Goal: Task Accomplishment & Management: Complete application form

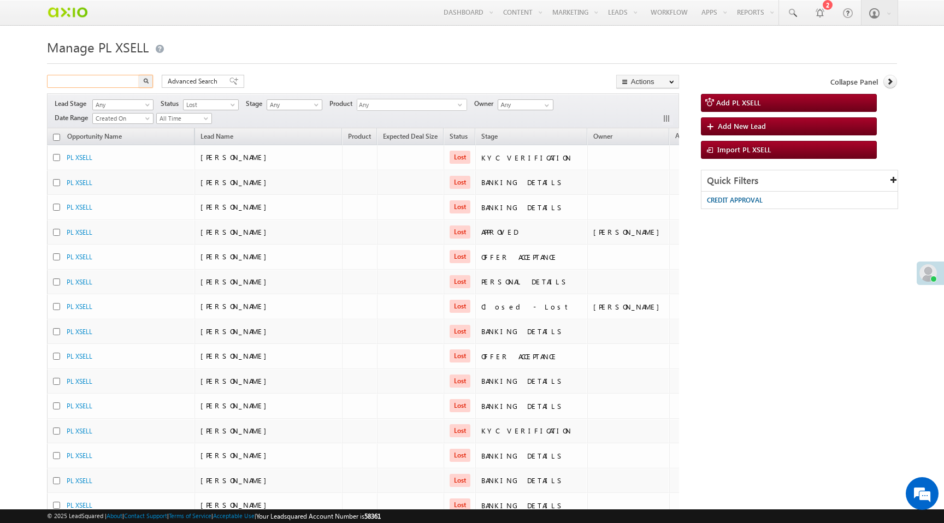
click at [109, 76] on input "text" at bounding box center [93, 81] width 93 height 13
paste input "a3034b7b-2b4e-4db1-a76e-86466f52e7d5"
type input "a3034b7b-2b4e-4db1-a76e-86466f52e7d5"
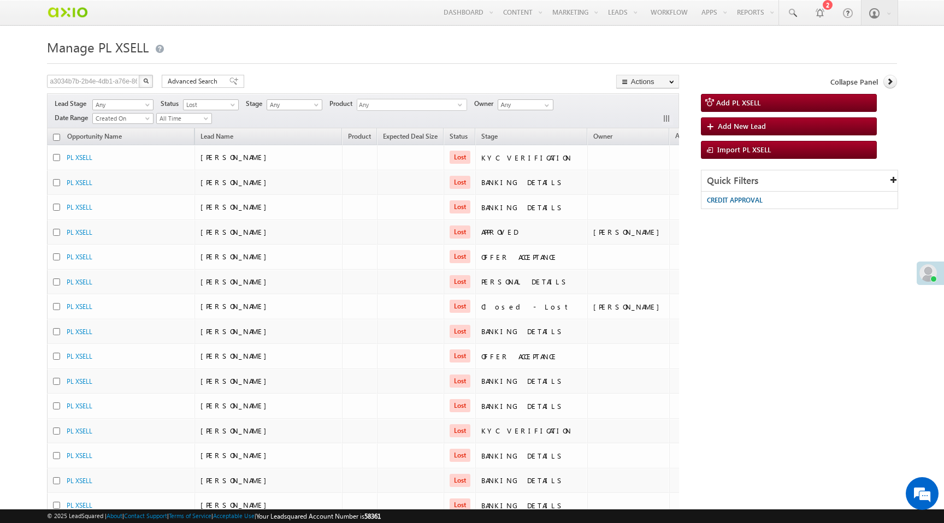
click at [148, 82] on img "button" at bounding box center [145, 80] width 5 height 5
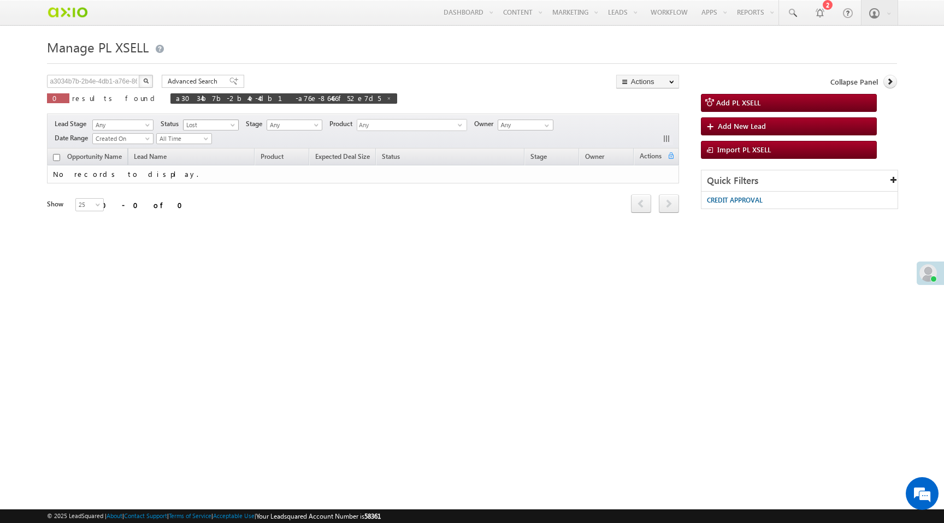
click at [227, 124] on span "Lost" at bounding box center [210, 125] width 52 height 10
click at [210, 137] on link "Any" at bounding box center [212, 138] width 55 height 10
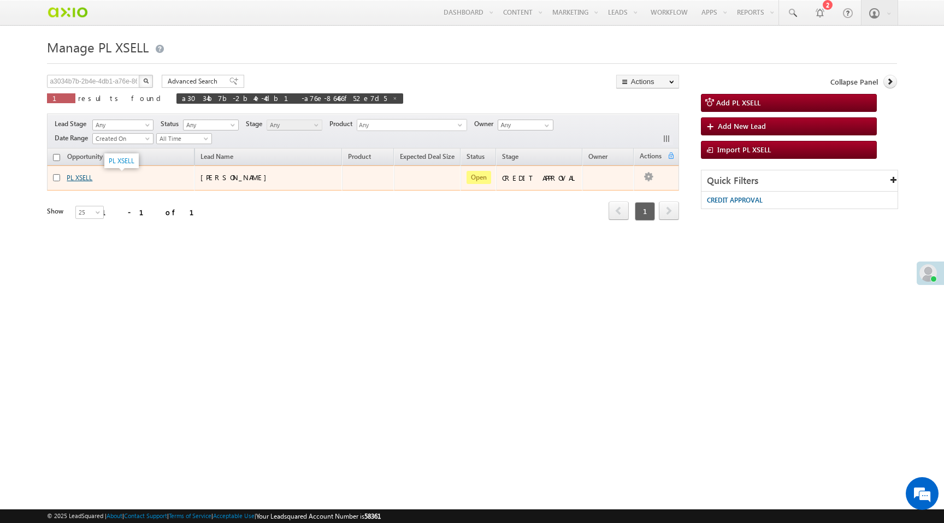
click at [81, 181] on link "PL XSELL" at bounding box center [80, 178] width 26 height 8
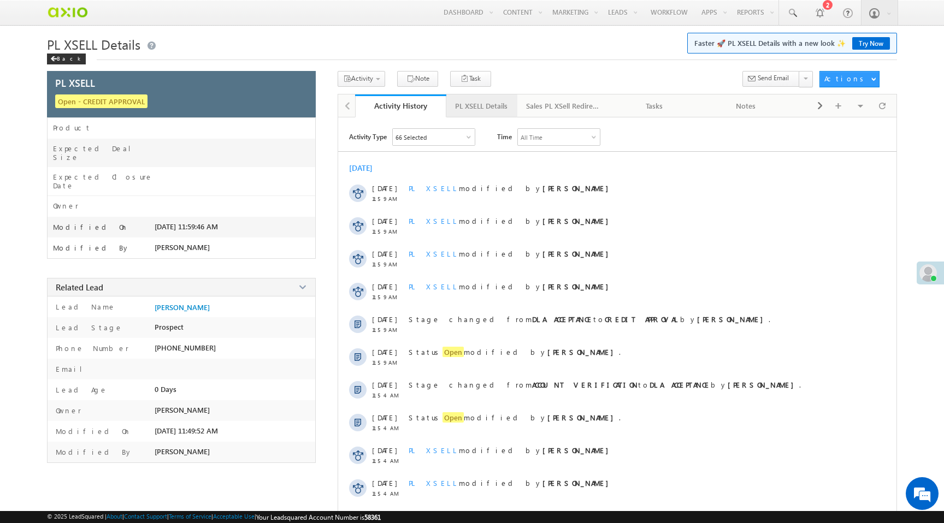
click at [478, 104] on div "PL XSELL Details" at bounding box center [481, 105] width 52 height 13
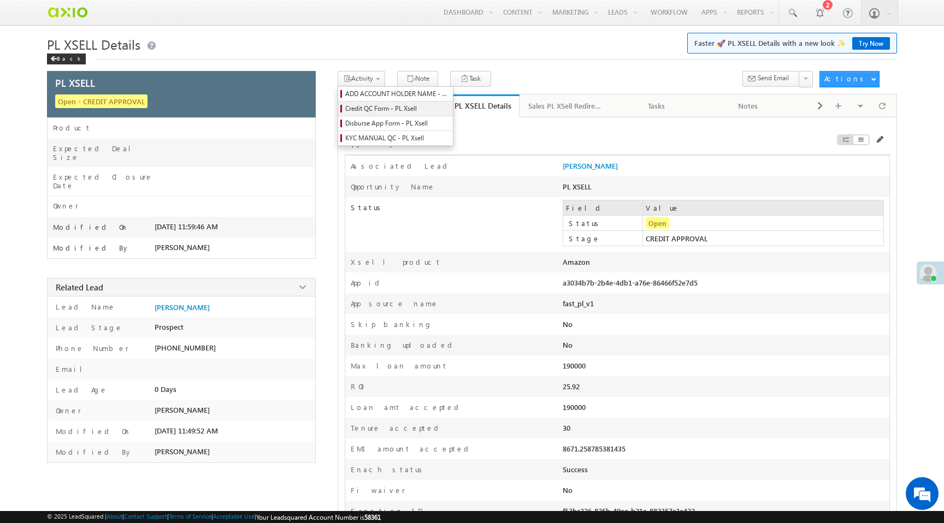
click at [370, 110] on span "Credit QC Form - PL Xsell" at bounding box center [397, 109] width 104 height 10
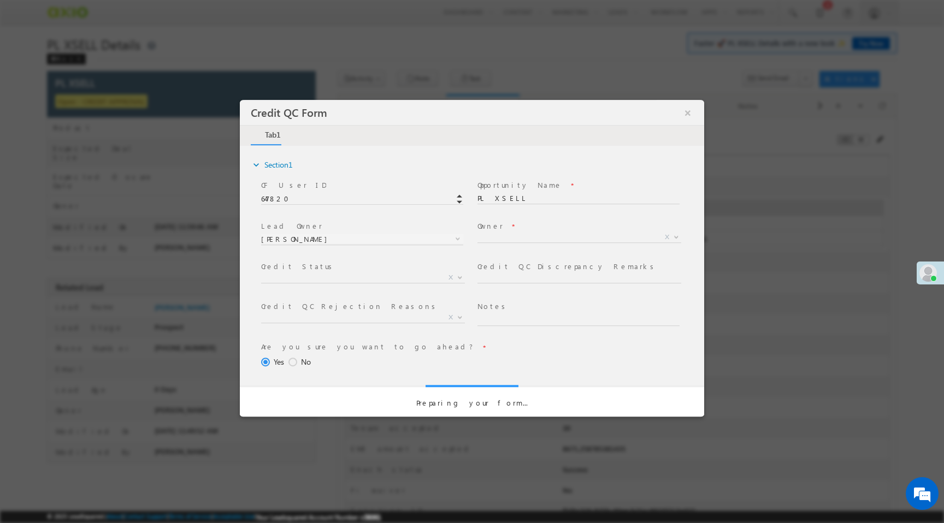
select select "50aed37f-b58e-11ec-8597-0681fe0b10f8"
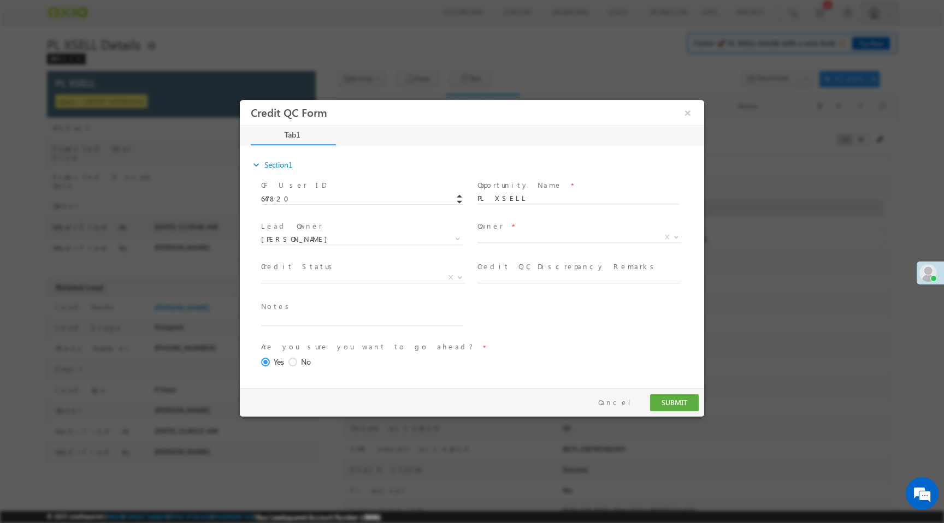
click at [484, 243] on span "X" at bounding box center [584, 239] width 212 height 13
click at [486, 238] on span "X" at bounding box center [580, 237] width 204 height 11
click at [490, 239] on span "[PERSON_NAME]" at bounding box center [567, 237] width 178 height 10
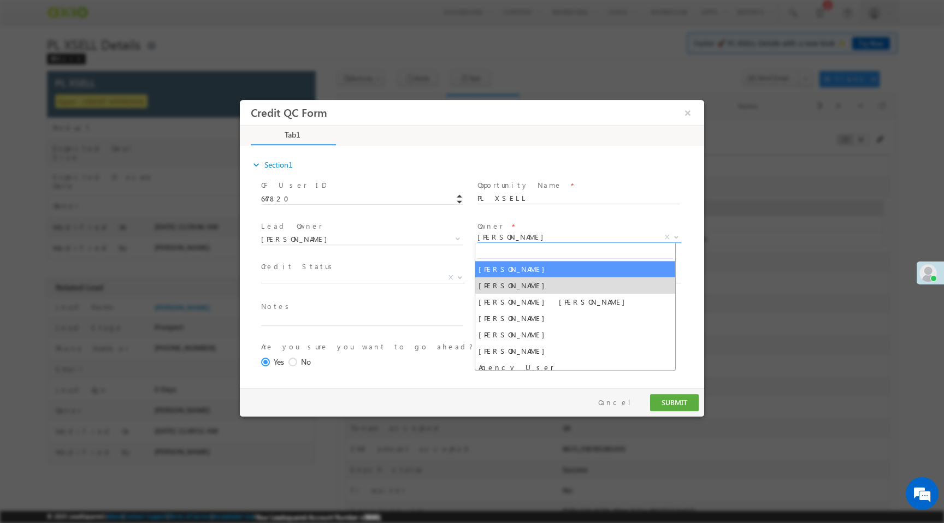
select select "65e28f60-3a0a-11ef-bbd2-0695f51e8b4b"
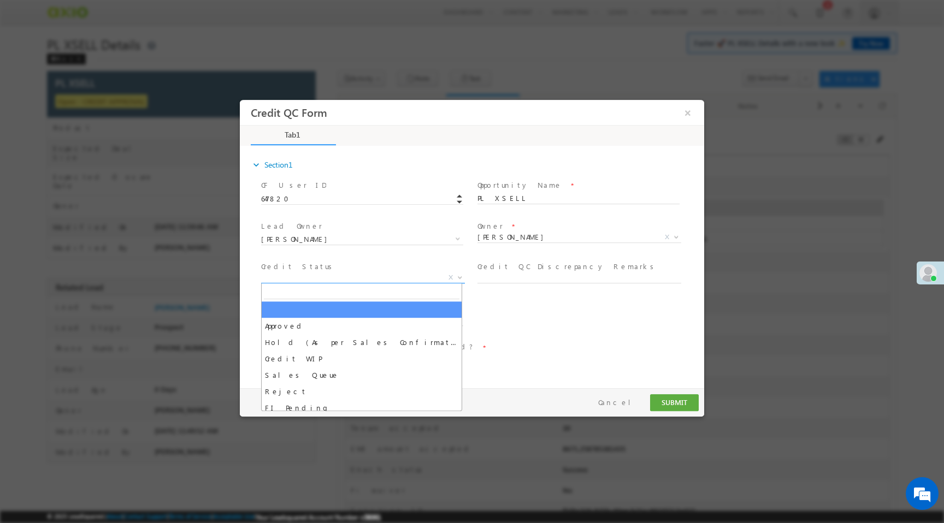
click at [305, 280] on span "X" at bounding box center [363, 278] width 204 height 11
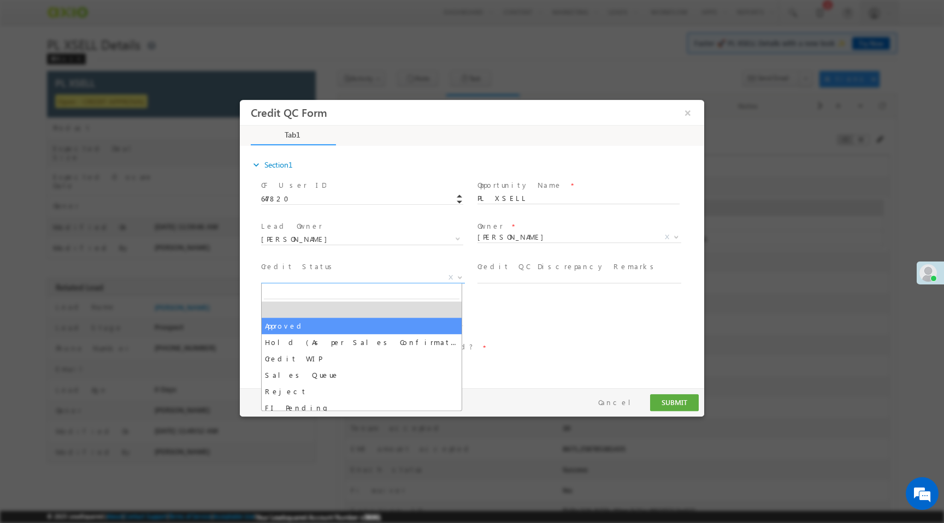
select select "Approved"
select select "NA"
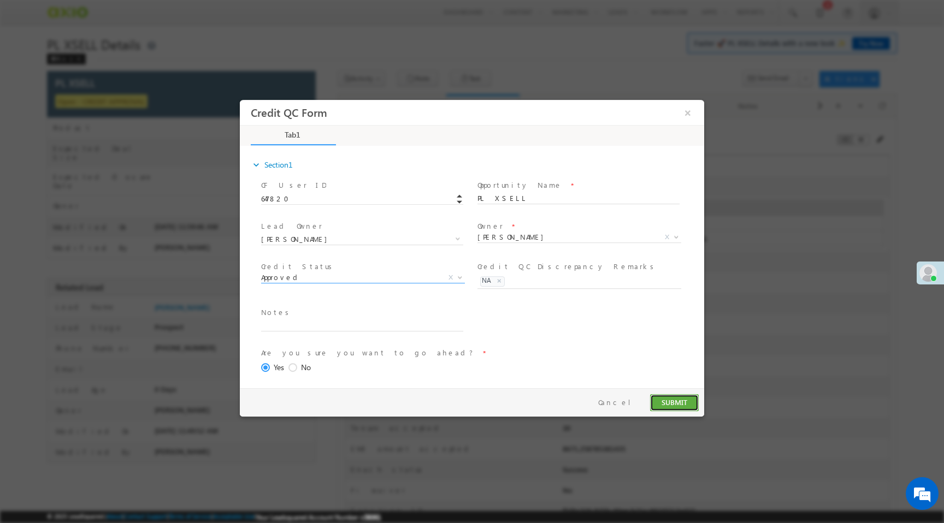
click at [674, 403] on button "SUBMIT" at bounding box center [674, 402] width 49 height 17
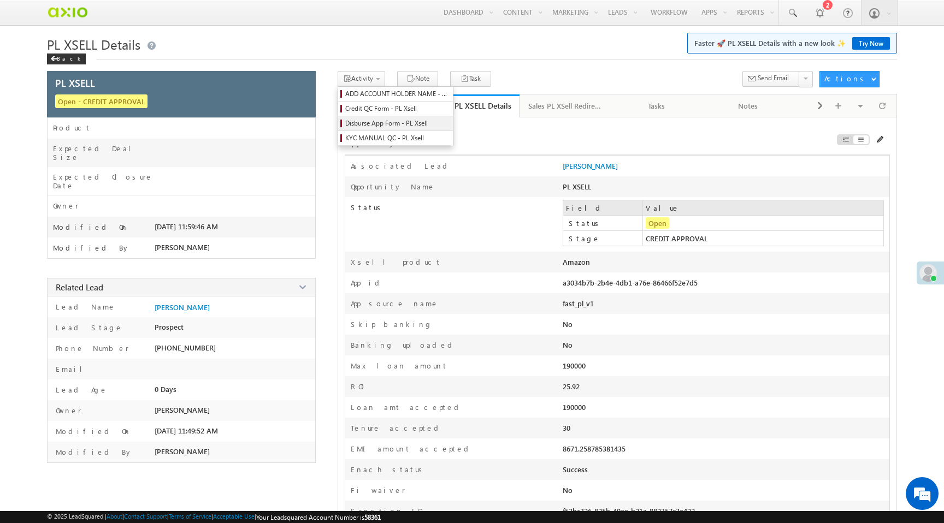
click at [366, 123] on span "Disburse App Form - PL Xsell" at bounding box center [397, 124] width 104 height 10
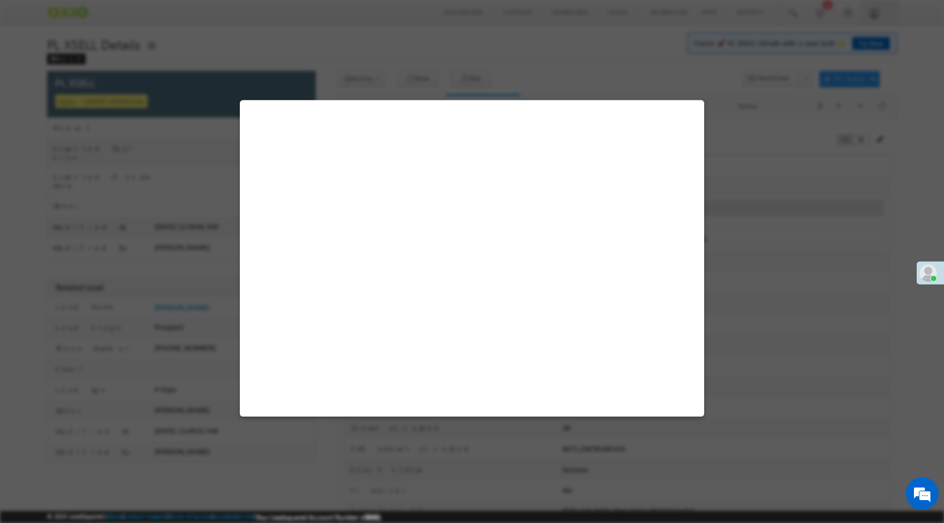
select select "PL XSell Disbursement Initiated"
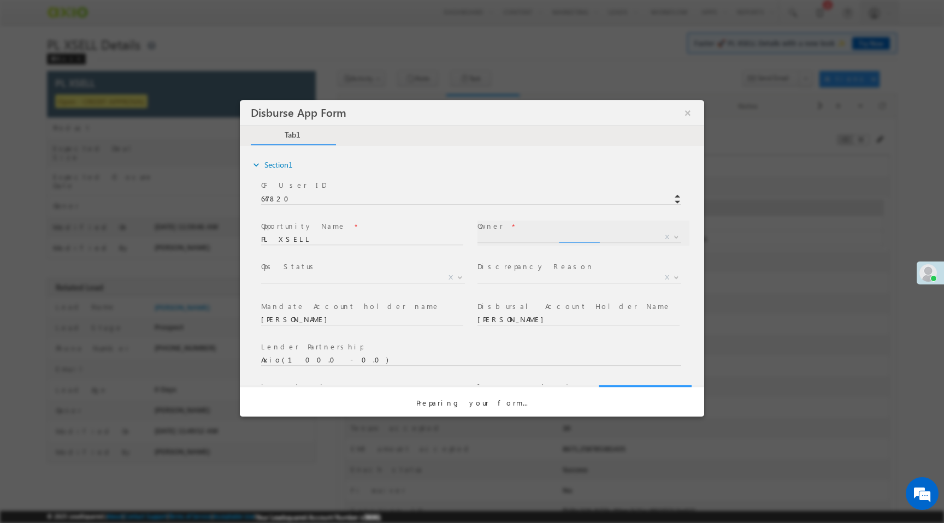
select select "65e28f60-3a0a-11ef-bbd2-0695f51e8b4b"
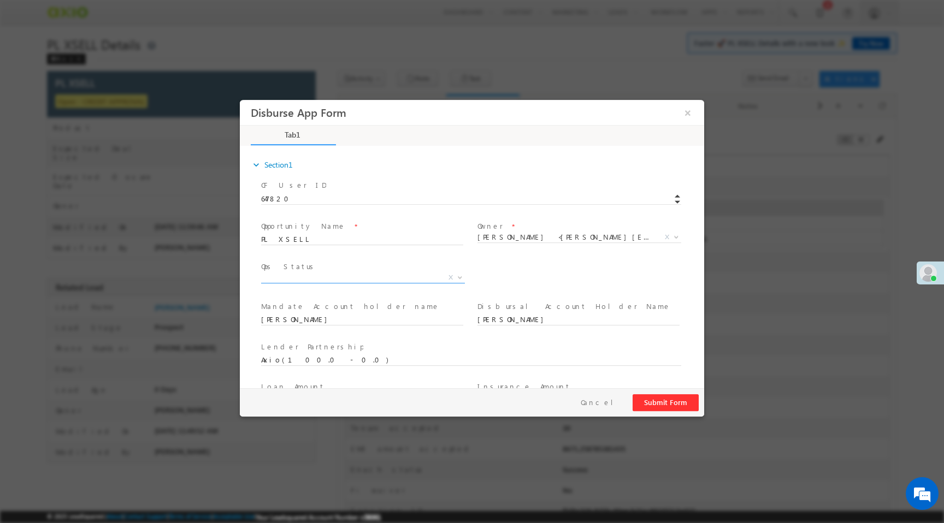
click at [414, 278] on span "X" at bounding box center [363, 278] width 204 height 11
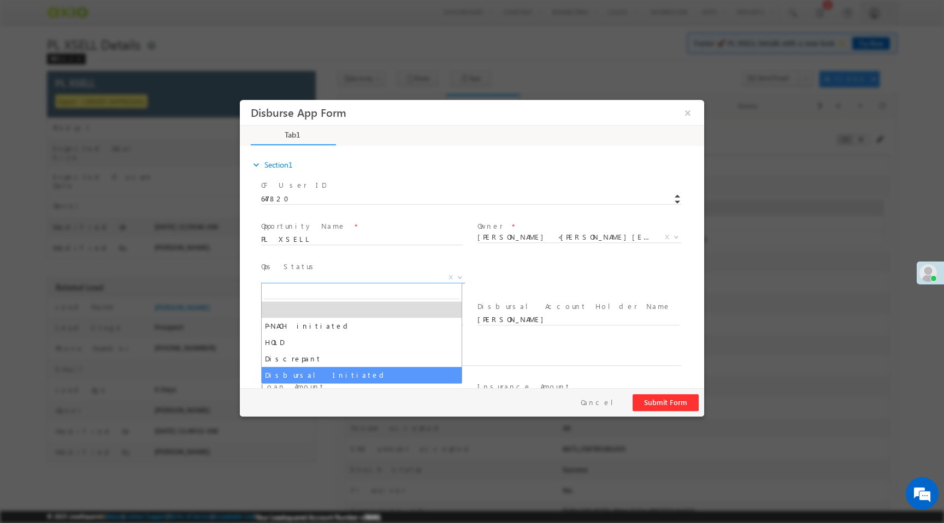
select select "Disbursal Initiated"
select select "NA"
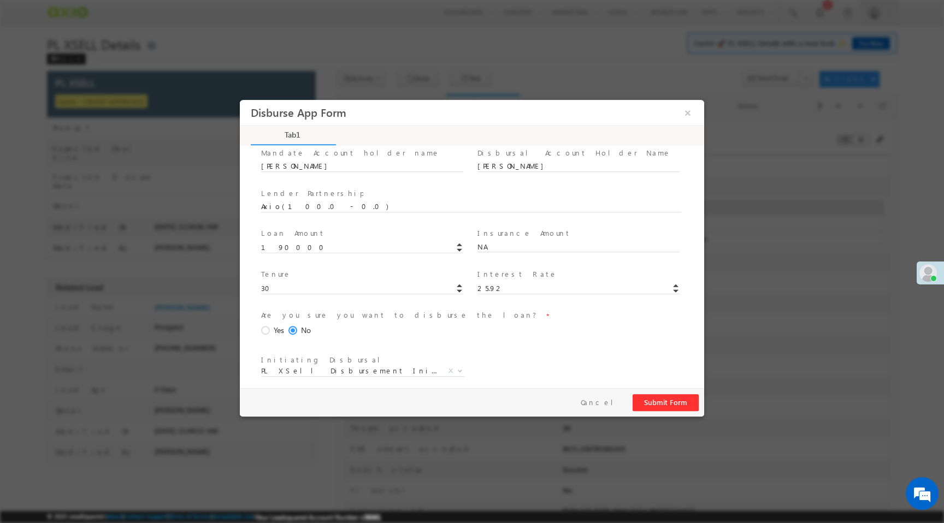
scroll to position [161, 0]
click at [267, 321] on span at bounding box center [267, 324] width 12 height 10
click at [240, 100] on input "Yes" at bounding box center [240, 100] width 0 height 0
click at [665, 406] on button "Submit Form" at bounding box center [666, 402] width 66 height 17
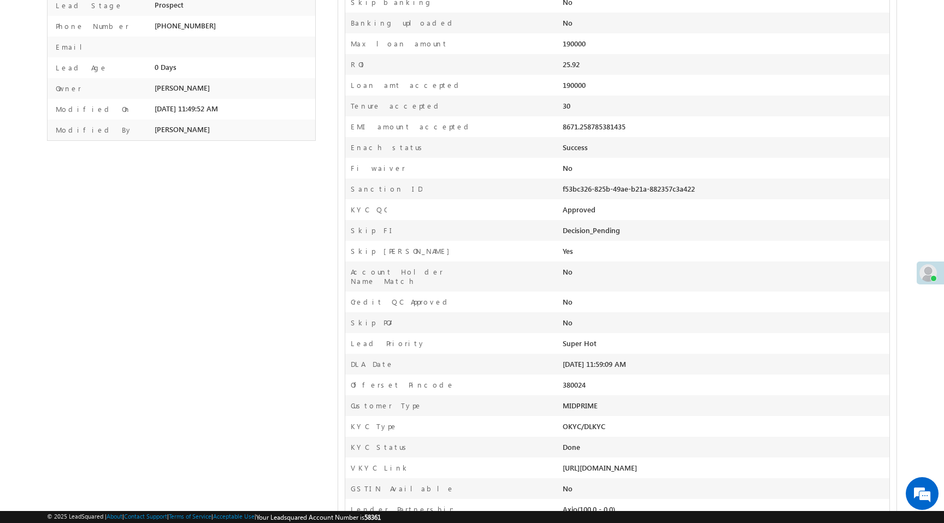
scroll to position [321, 0]
click at [585, 408] on div "MIDPRIME" at bounding box center [661, 410] width 196 height 15
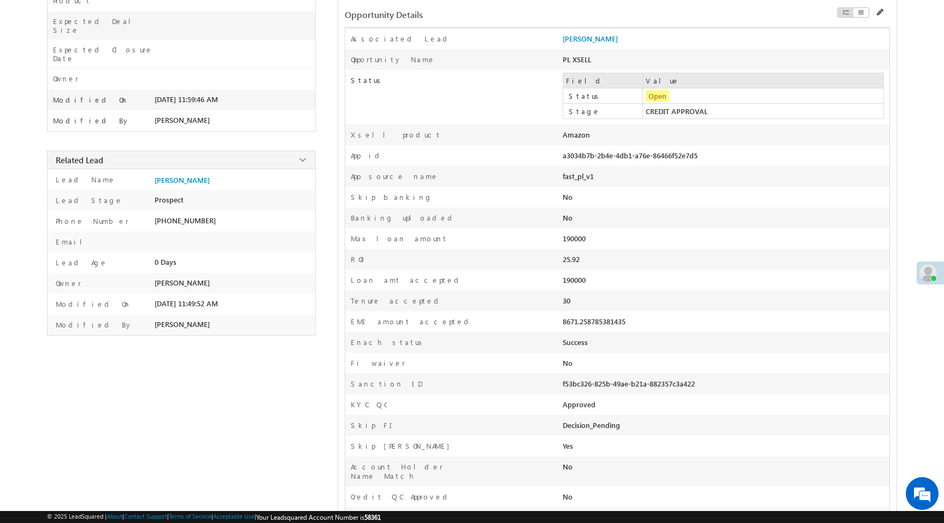
scroll to position [0, 0]
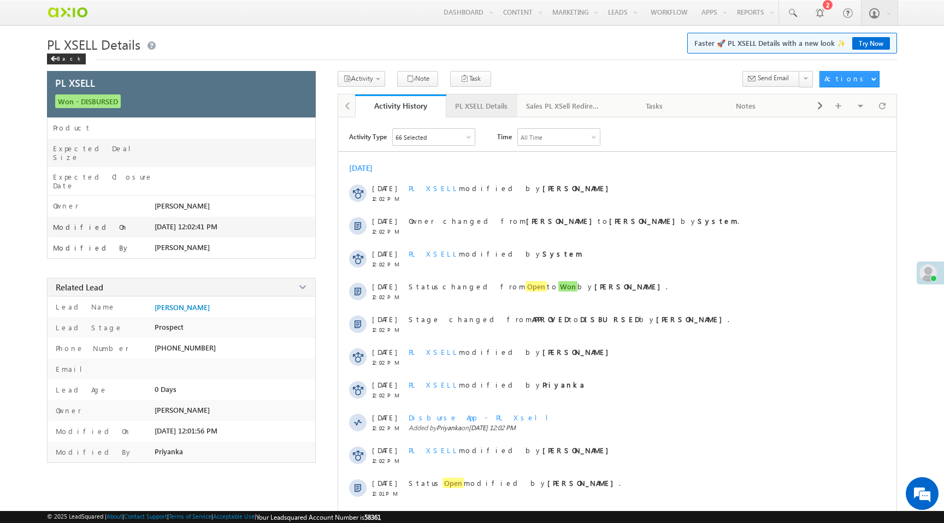
click at [490, 106] on div "PL XSELL Details" at bounding box center [481, 105] width 52 height 13
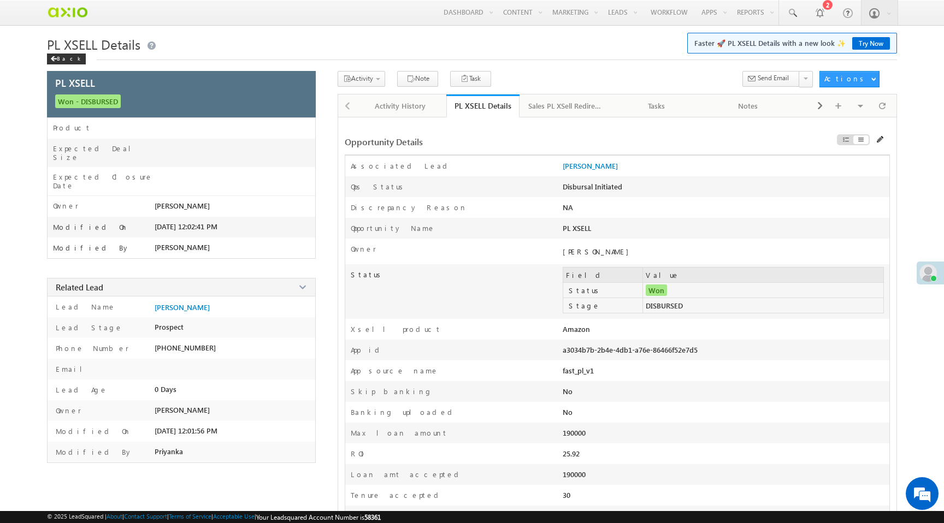
click at [590, 353] on div "a3034b7b-2b4e-4db1-a76e-86466f52e7d5" at bounding box center [661, 352] width 196 height 15
copy div "a3034b7b-2b4e-4db1-a76e-86466f52e7d5"
click at [573, 333] on div "Amazon" at bounding box center [661, 332] width 196 height 15
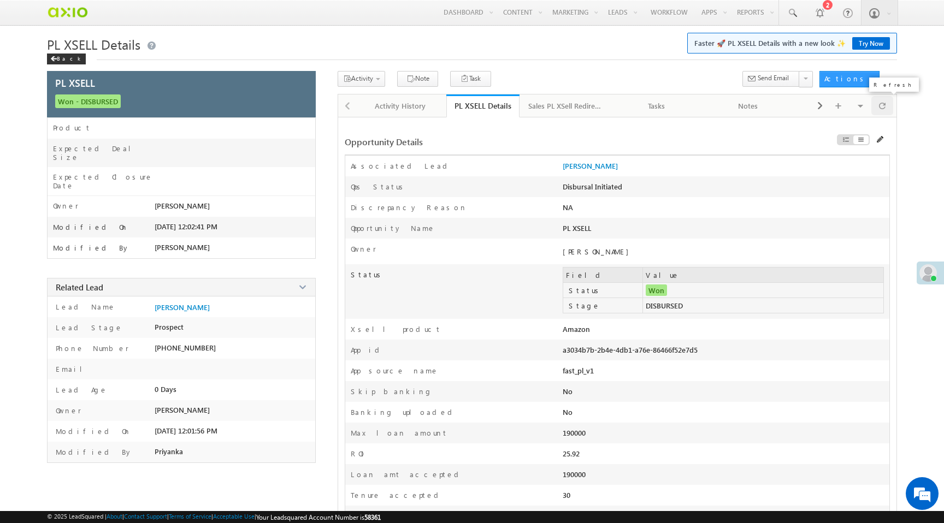
click at [885, 112] on span at bounding box center [882, 105] width 7 height 19
drag, startPoint x: 563, startPoint y: 354, endPoint x: 706, endPoint y: 356, distance: 143.2
click at [706, 356] on div "a3034b7b-2b4e-4db1-a76e-86466f52e7d5" at bounding box center [661, 352] width 196 height 15
copy div "a3034b7b-2b4e-4db1-a76e-86466f52e7d5"
